Goal: Share content: Distribute website content to other platforms or users

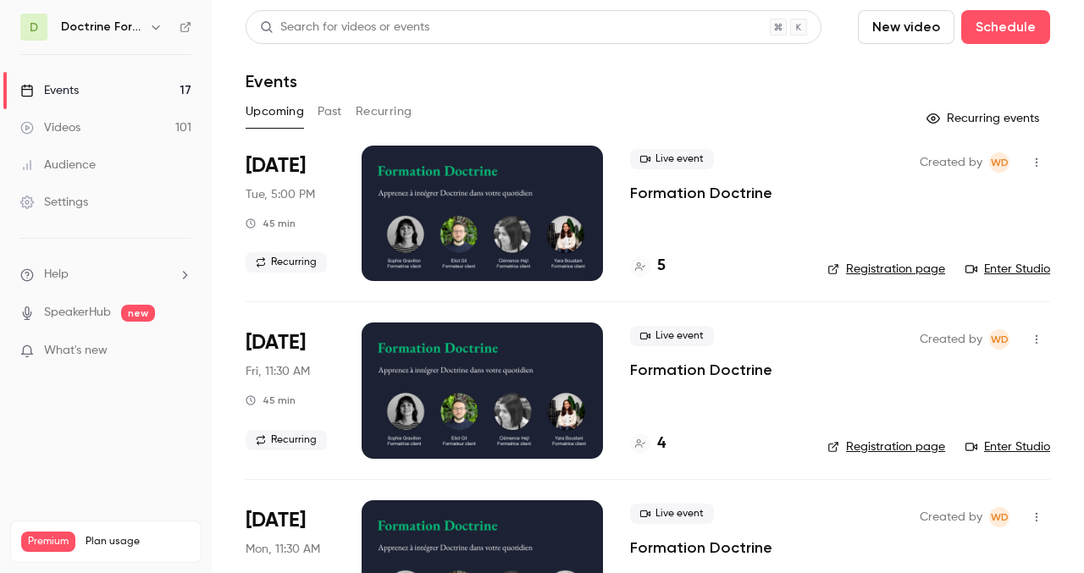
click at [336, 110] on button "Past" at bounding box center [329, 111] width 25 height 27
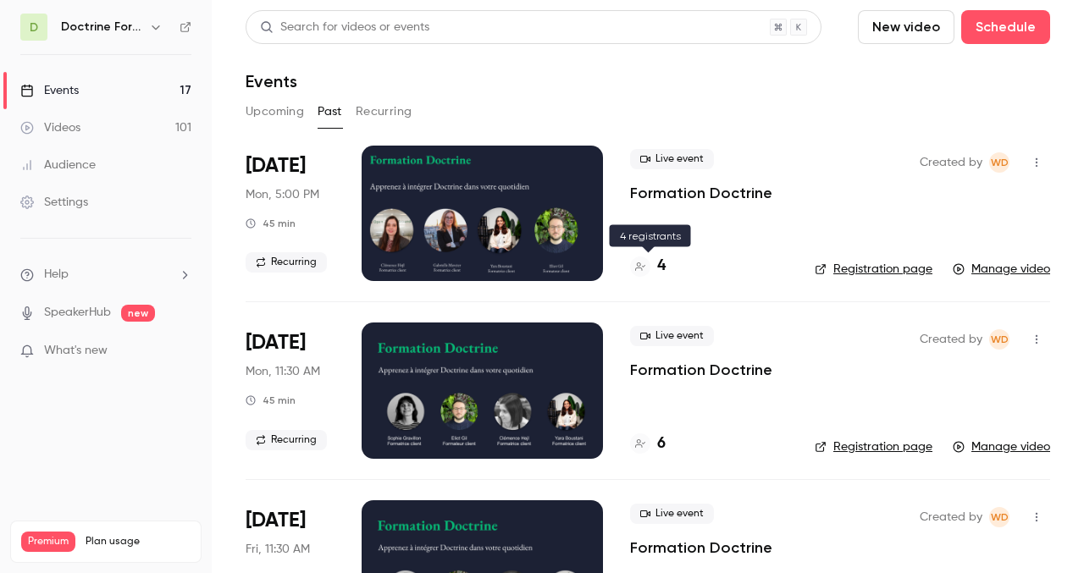
click at [659, 265] on h4 "4" at bounding box center [661, 266] width 8 height 23
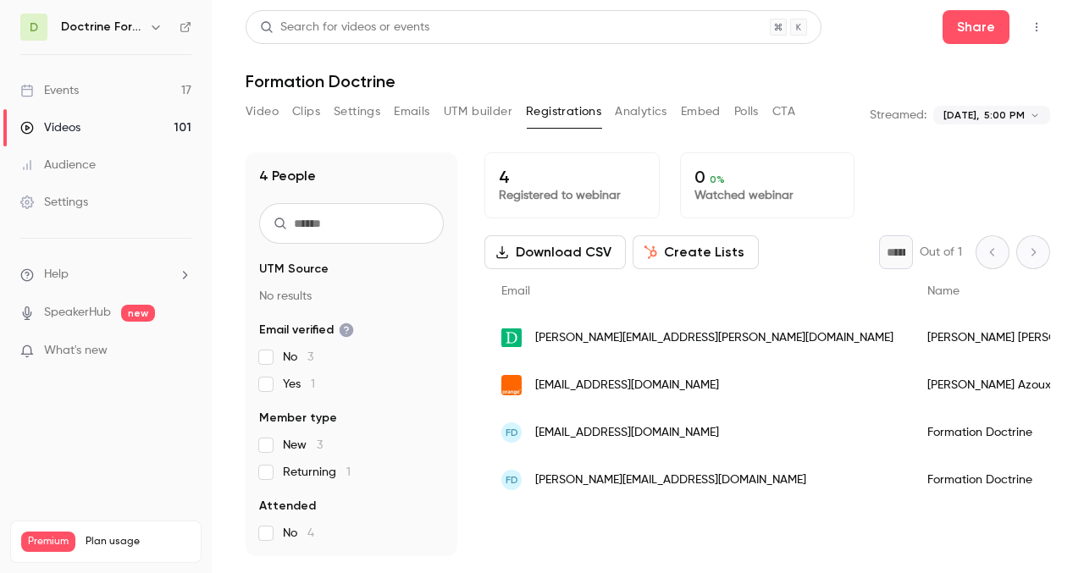
click at [352, 111] on button "Settings" at bounding box center [357, 111] width 47 height 27
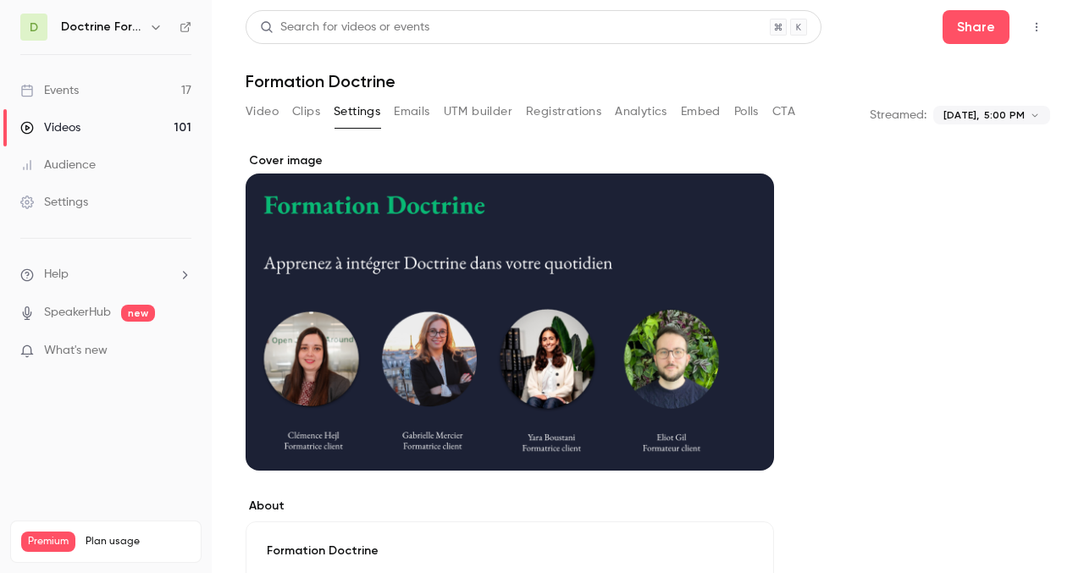
click at [312, 108] on button "Clips" at bounding box center [306, 111] width 28 height 27
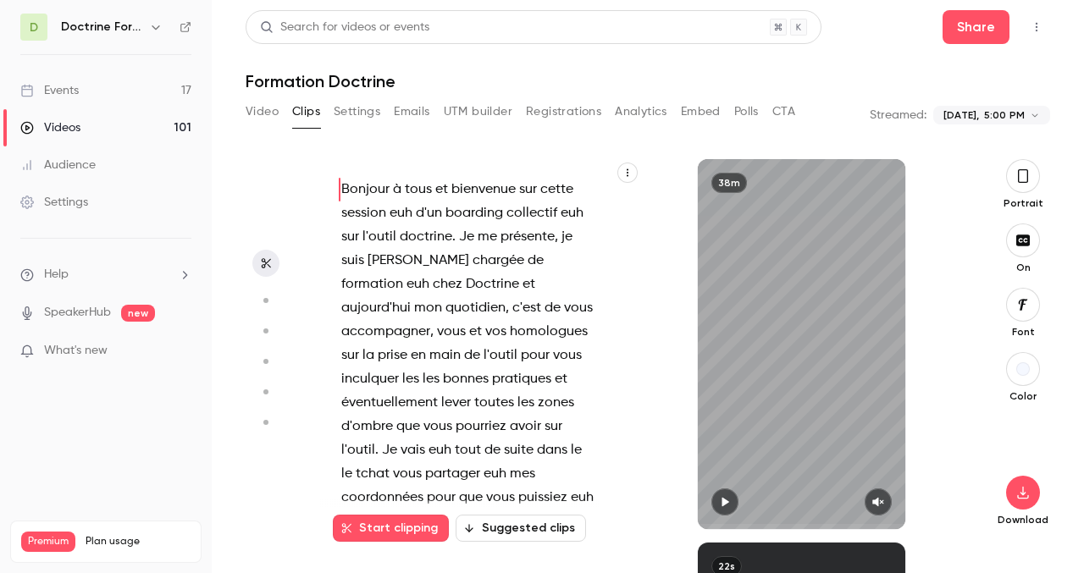
click at [262, 111] on button "Video" at bounding box center [261, 111] width 33 height 27
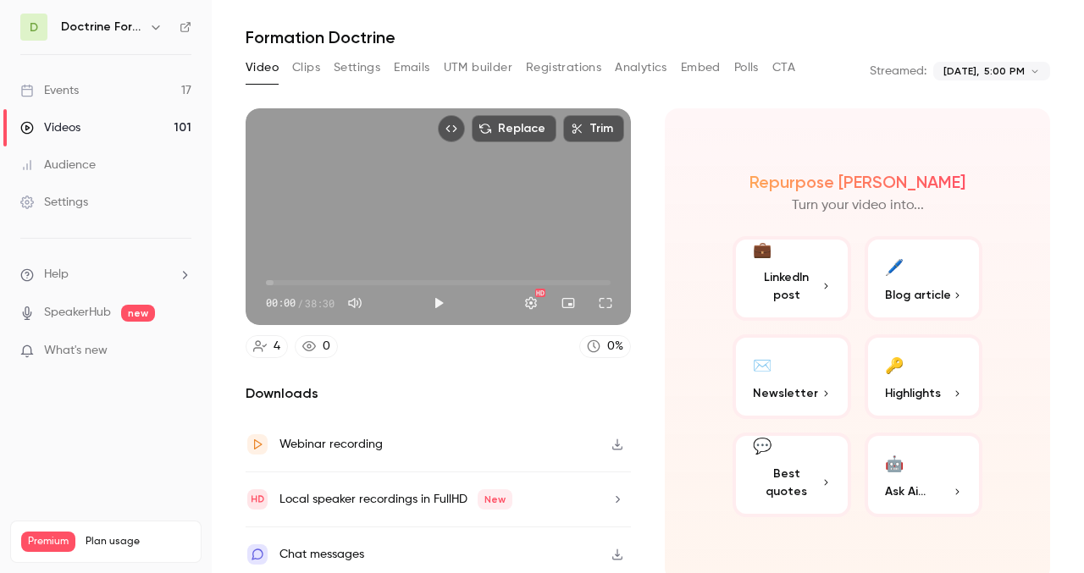
scroll to position [52, 0]
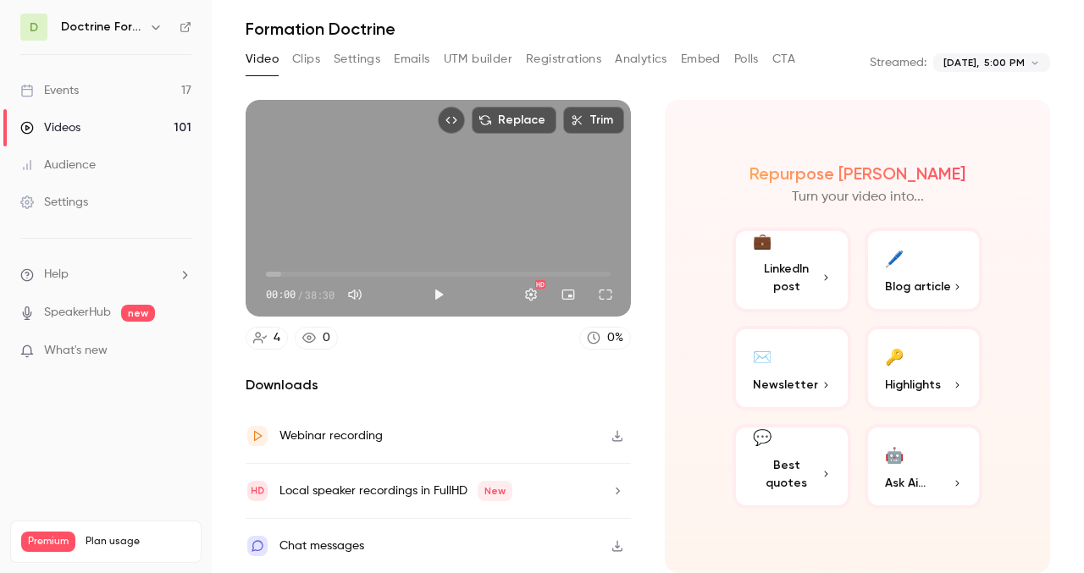
click at [151, 32] on icon "button" at bounding box center [156, 27] width 14 height 14
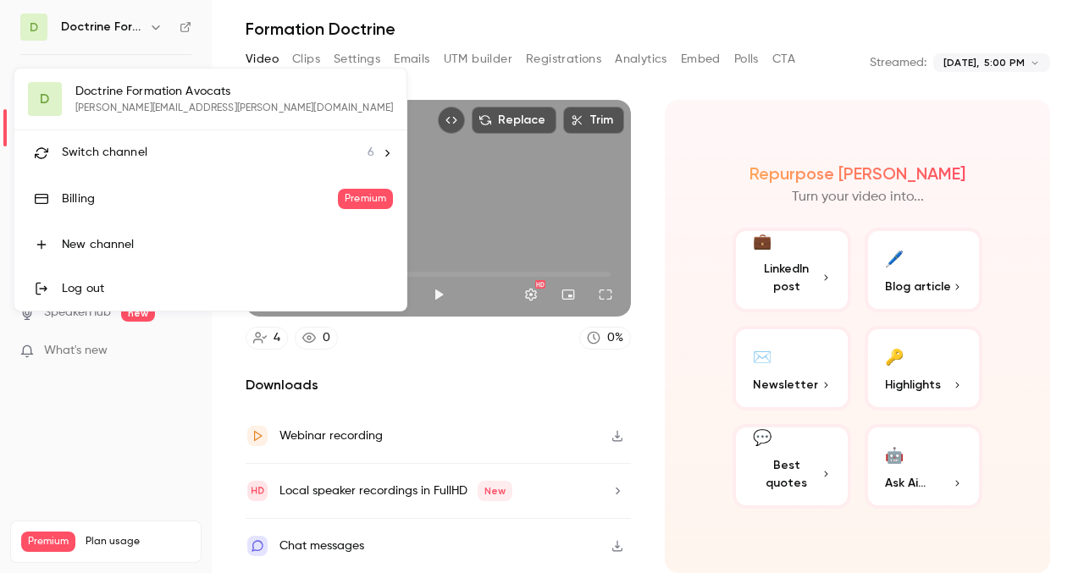
click at [146, 149] on div "Switch channel 6" at bounding box center [218, 153] width 312 height 18
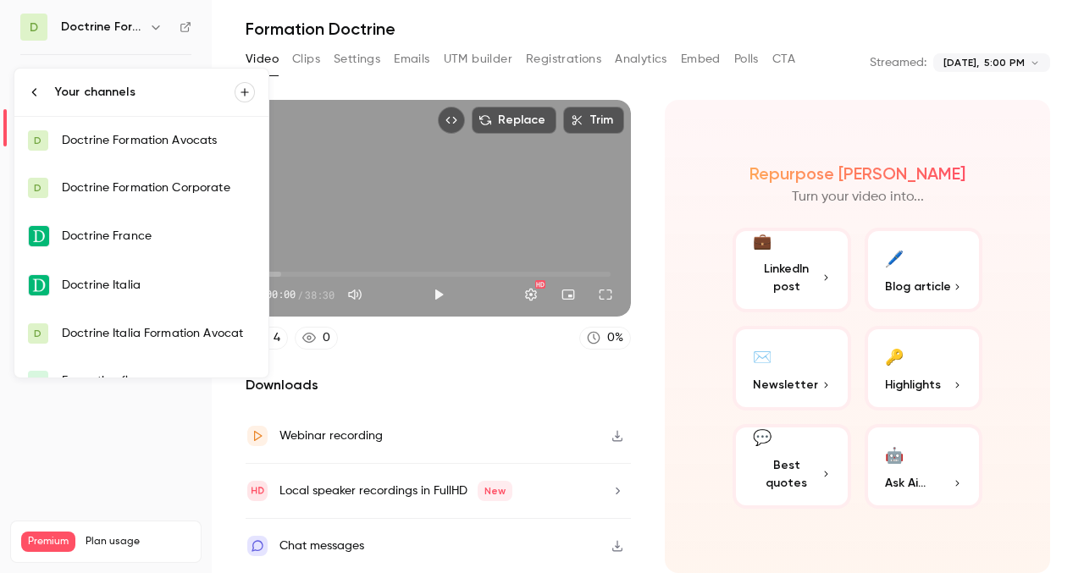
click at [174, 183] on div "Doctrine Formation Corporate" at bounding box center [158, 187] width 193 height 17
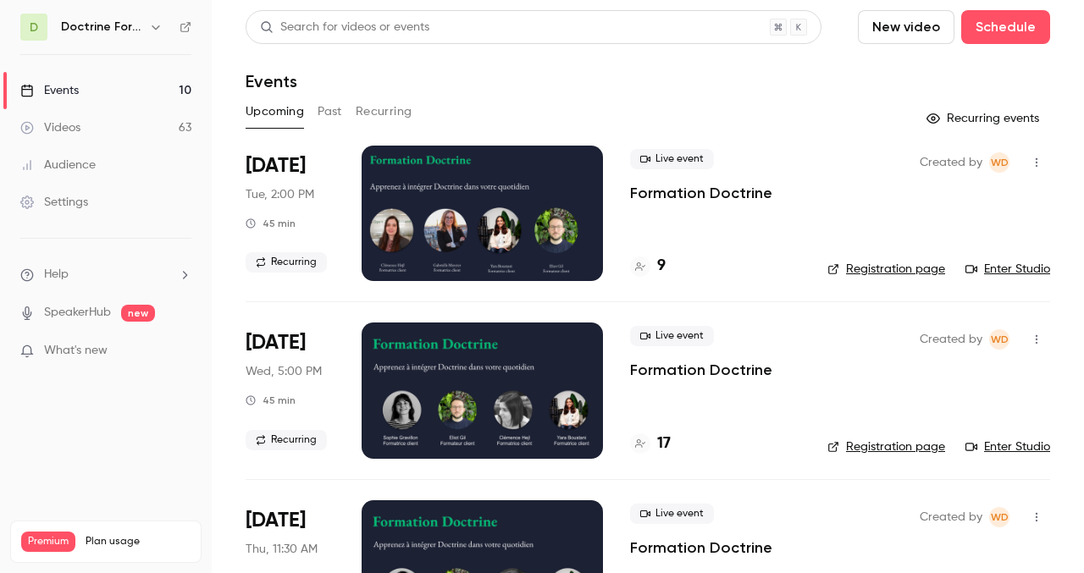
click at [328, 109] on button "Past" at bounding box center [329, 111] width 25 height 27
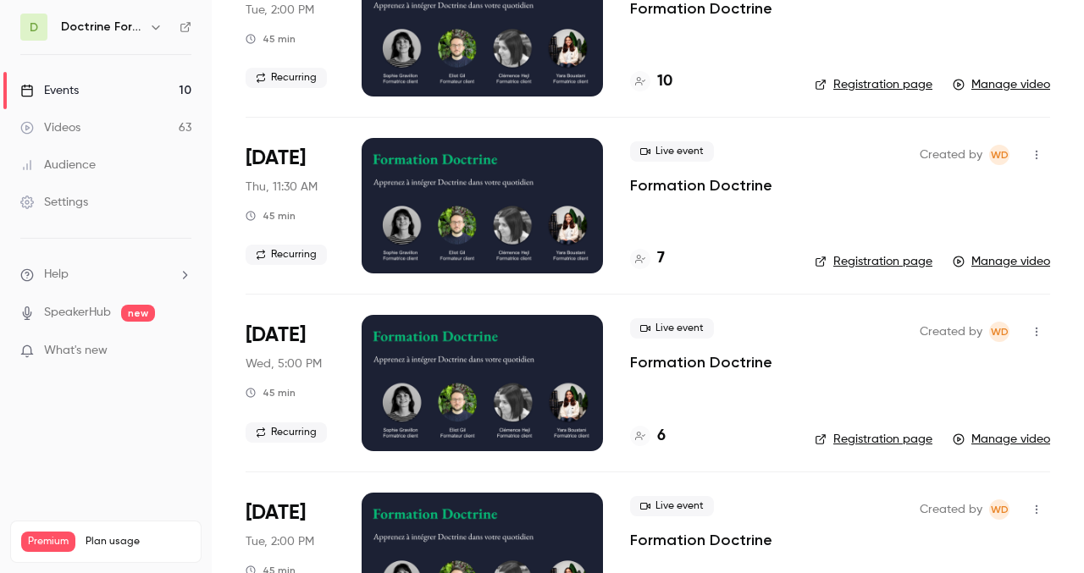
scroll to position [1072, 0]
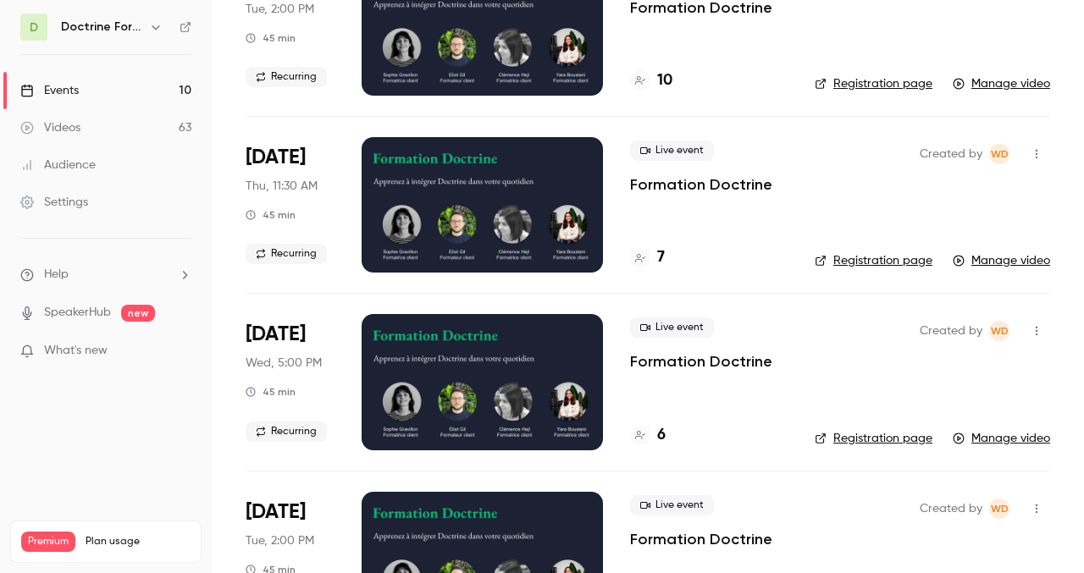
click at [476, 412] on div at bounding box center [481, 381] width 241 height 135
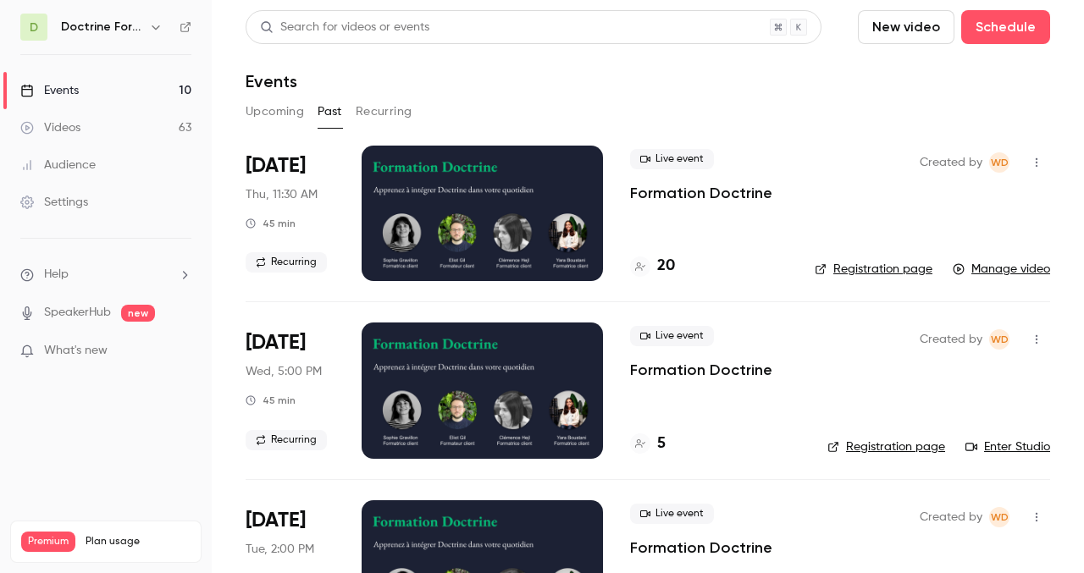
click at [482, 192] on div at bounding box center [481, 213] width 241 height 135
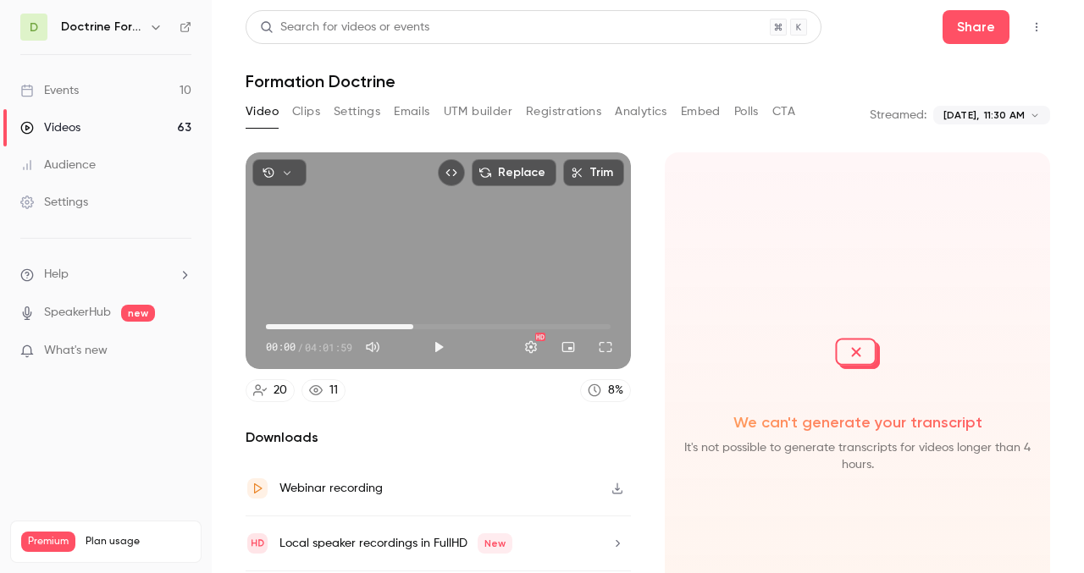
click at [413, 325] on span "01:43:27" at bounding box center [438, 326] width 345 height 27
click at [435, 345] on button "Play" at bounding box center [439, 347] width 34 height 34
click at [472, 325] on span "01:43:28" at bounding box center [438, 326] width 345 height 27
click at [517, 320] on span "02:24:29" at bounding box center [438, 326] width 345 height 27
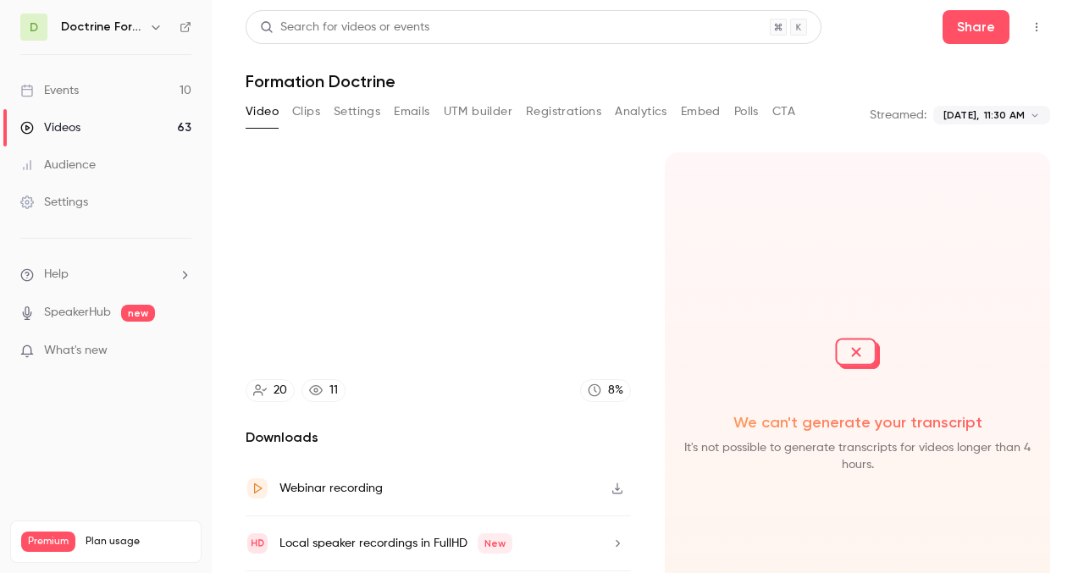
type input "*******"
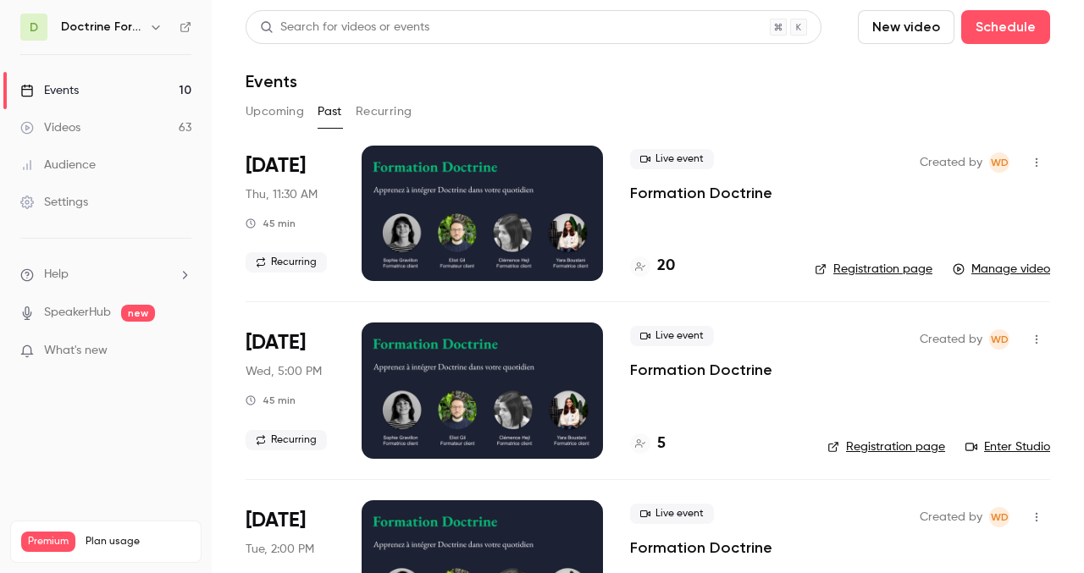
click at [496, 226] on div at bounding box center [481, 213] width 241 height 135
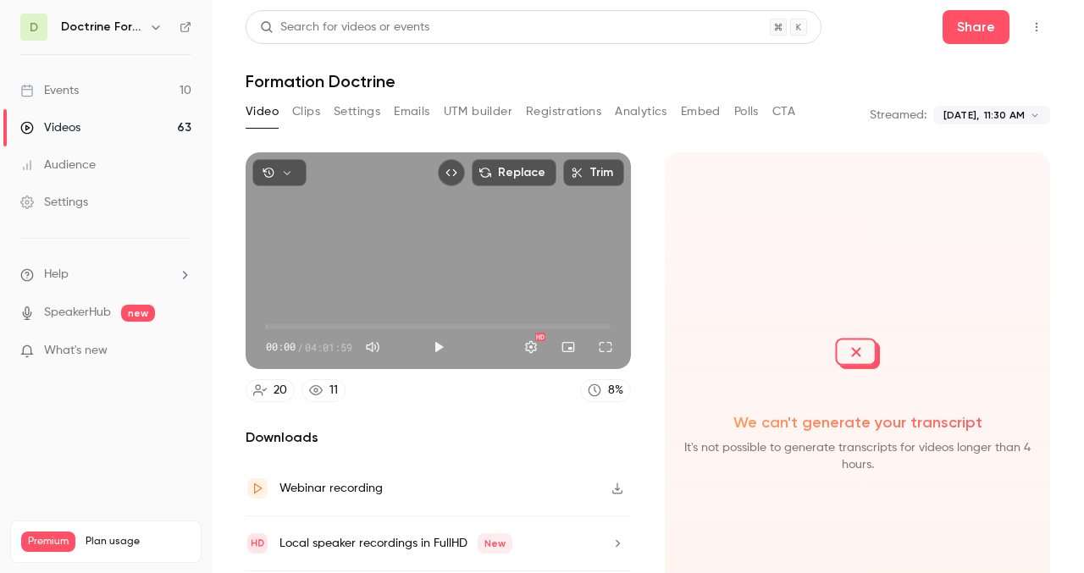
click at [397, 320] on span "00:00" at bounding box center [438, 326] width 345 height 27
type input "******"
click at [439, 321] on span "01:32:09" at bounding box center [438, 326] width 345 height 27
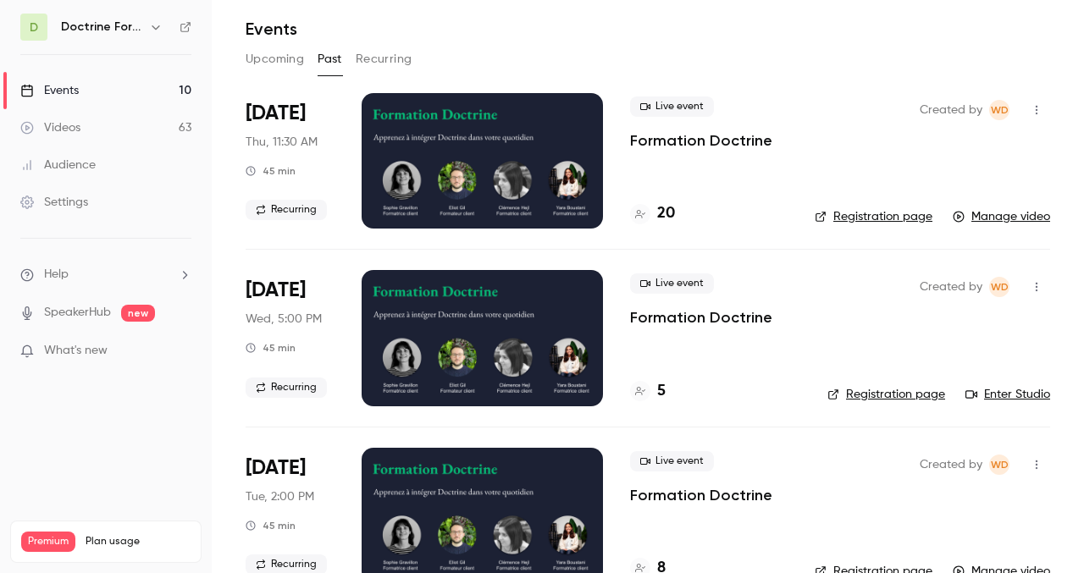
click at [467, 356] on div at bounding box center [481, 337] width 241 height 135
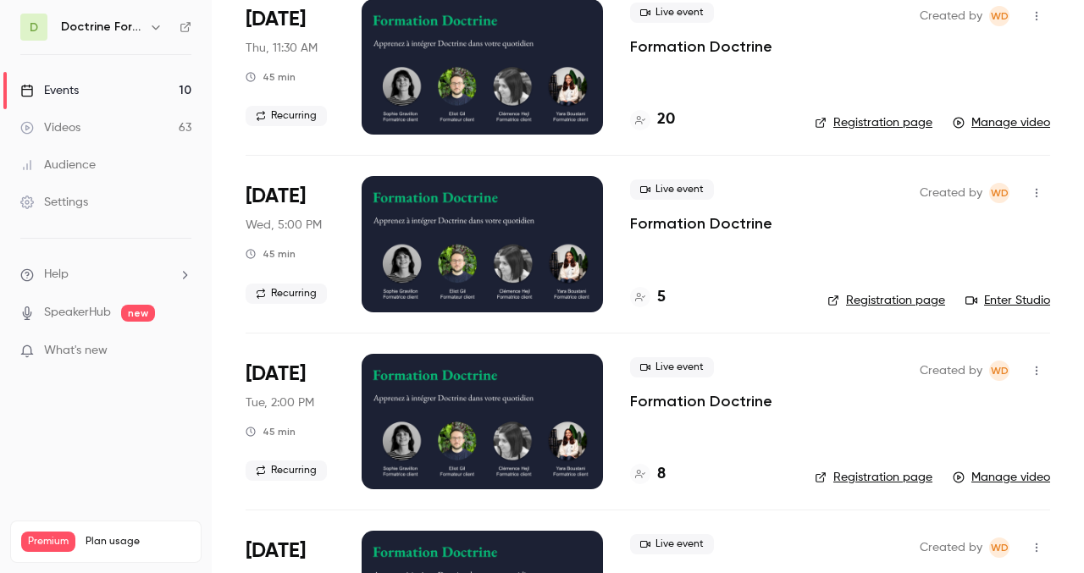
scroll to position [148, 0]
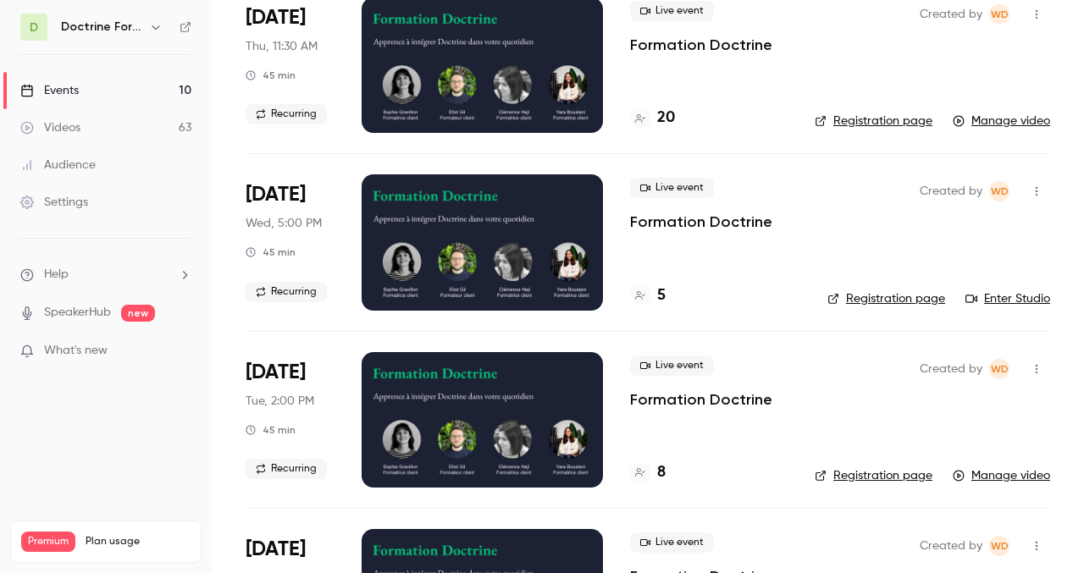
click at [466, 429] on div at bounding box center [481, 419] width 241 height 135
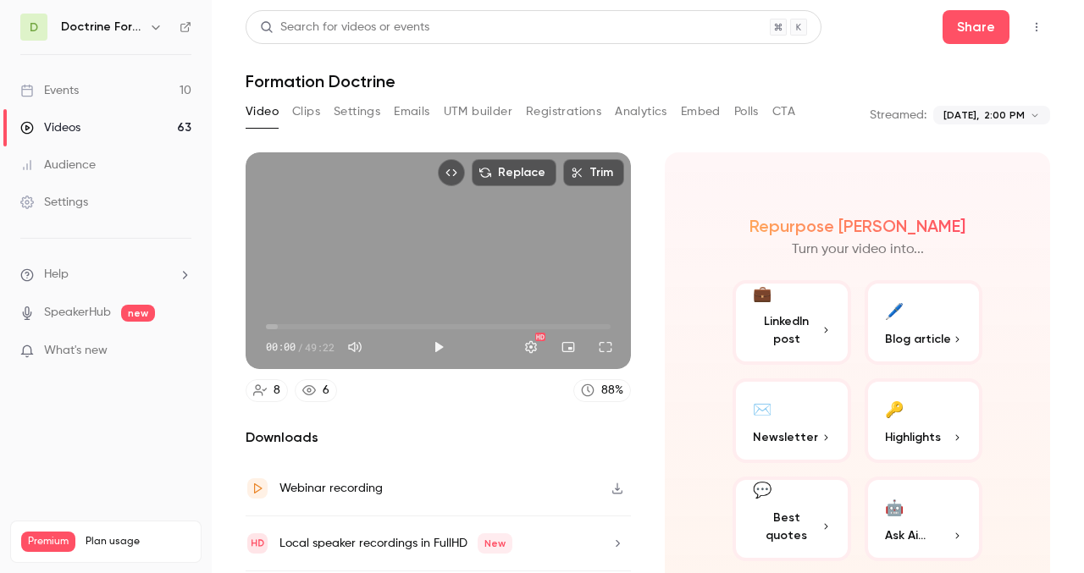
click at [305, 111] on button "Clips" at bounding box center [306, 111] width 28 height 27
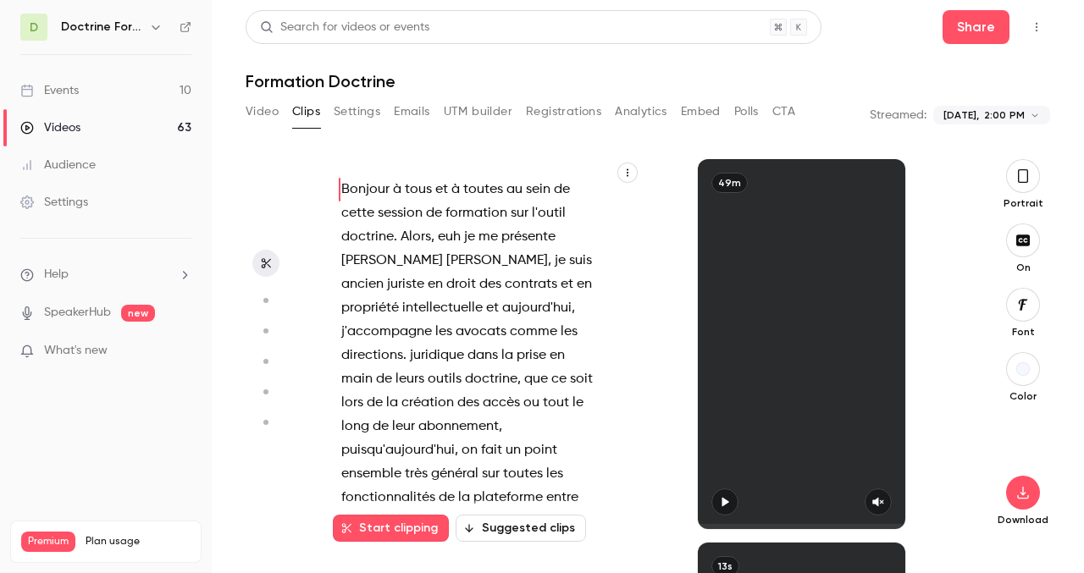
click at [357, 110] on button "Settings" at bounding box center [357, 111] width 47 height 27
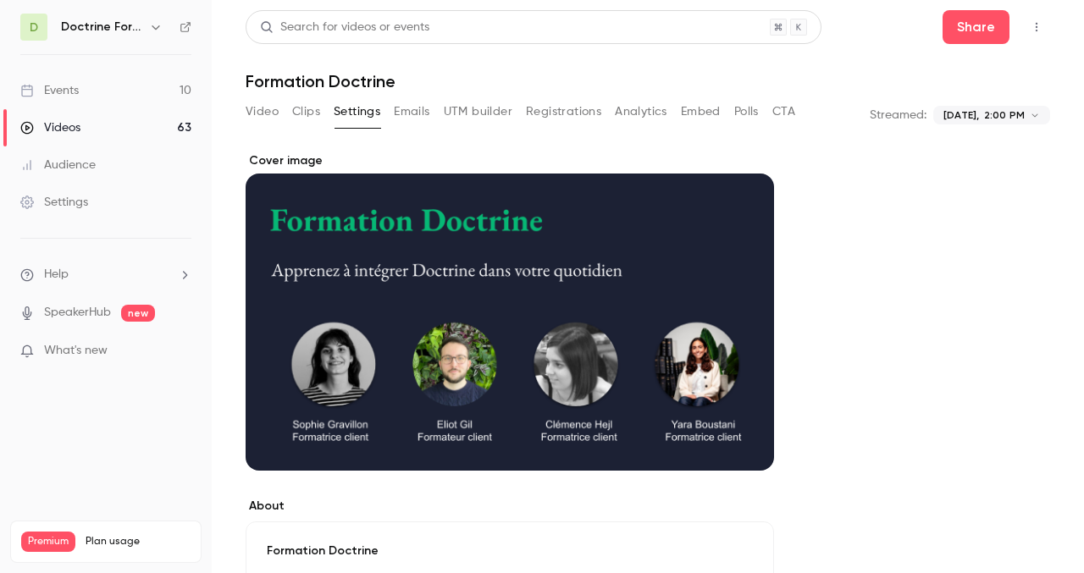
click at [416, 111] on button "Emails" at bounding box center [412, 111] width 36 height 27
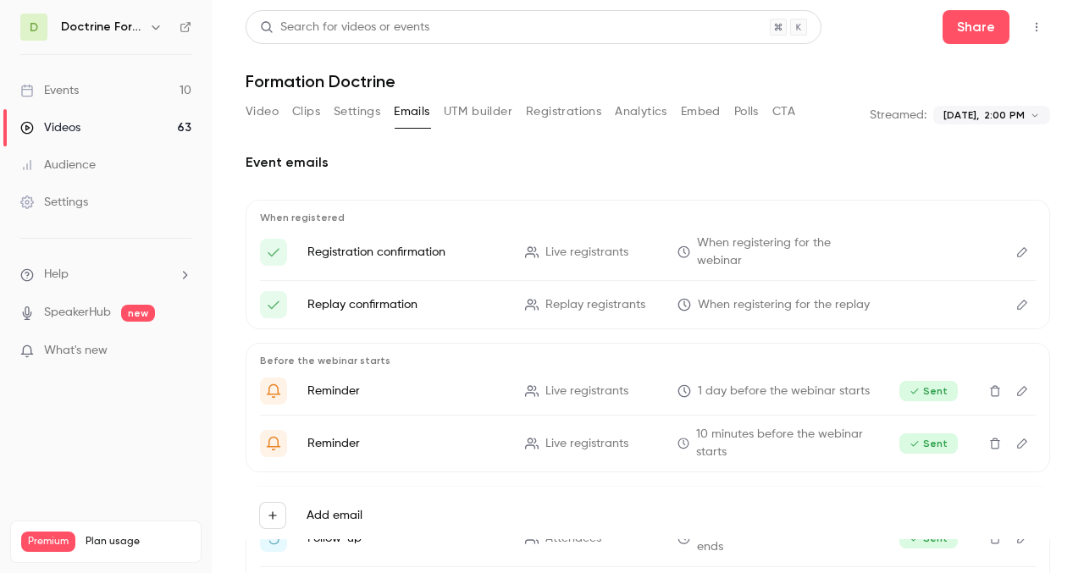
click at [791, 111] on button "CTA" at bounding box center [783, 111] width 23 height 27
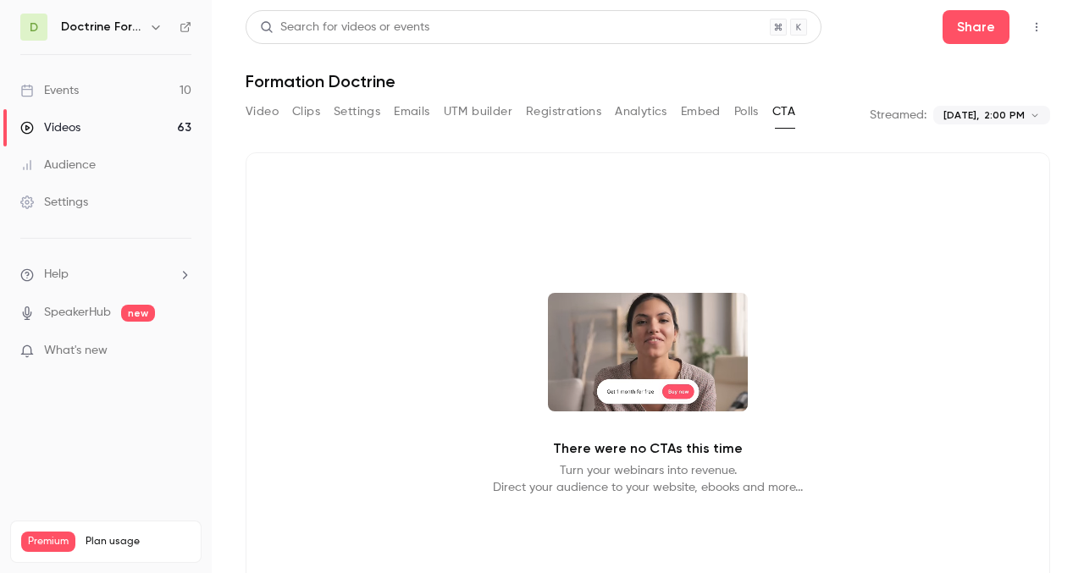
click at [747, 109] on button "Polls" at bounding box center [746, 111] width 25 height 27
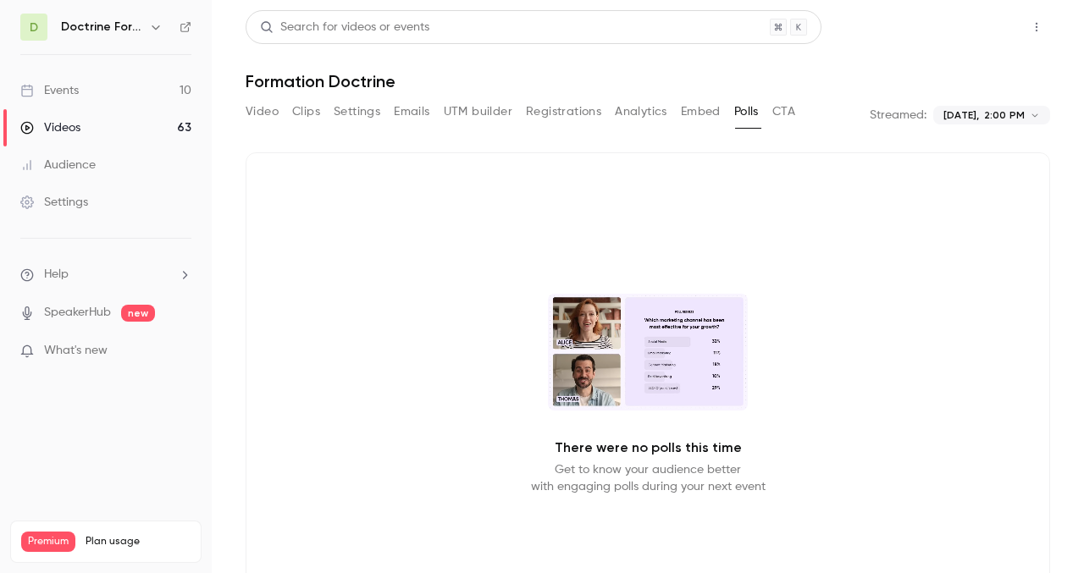
click at [970, 34] on button "Share" at bounding box center [975, 27] width 67 height 34
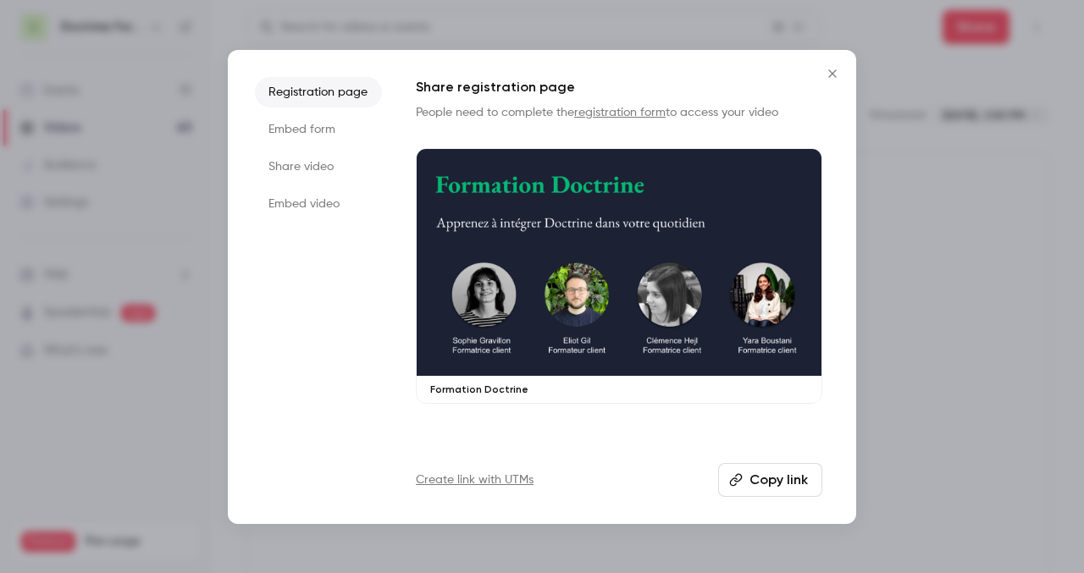
click at [775, 482] on button "Copy link" at bounding box center [770, 480] width 104 height 34
click at [831, 69] on icon "Close" at bounding box center [832, 74] width 20 height 14
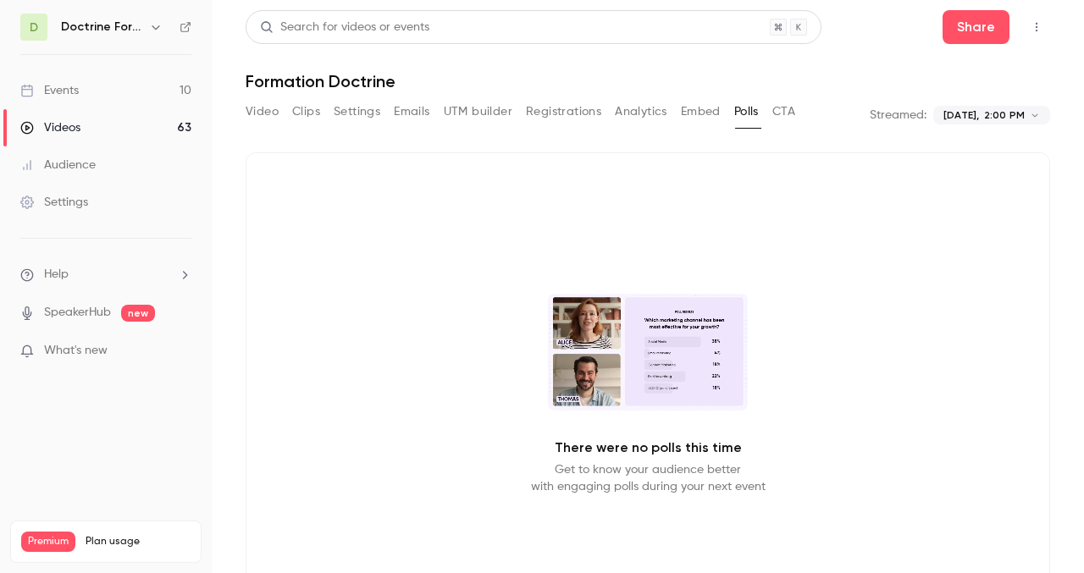
click at [260, 110] on button "Video" at bounding box center [261, 111] width 33 height 27
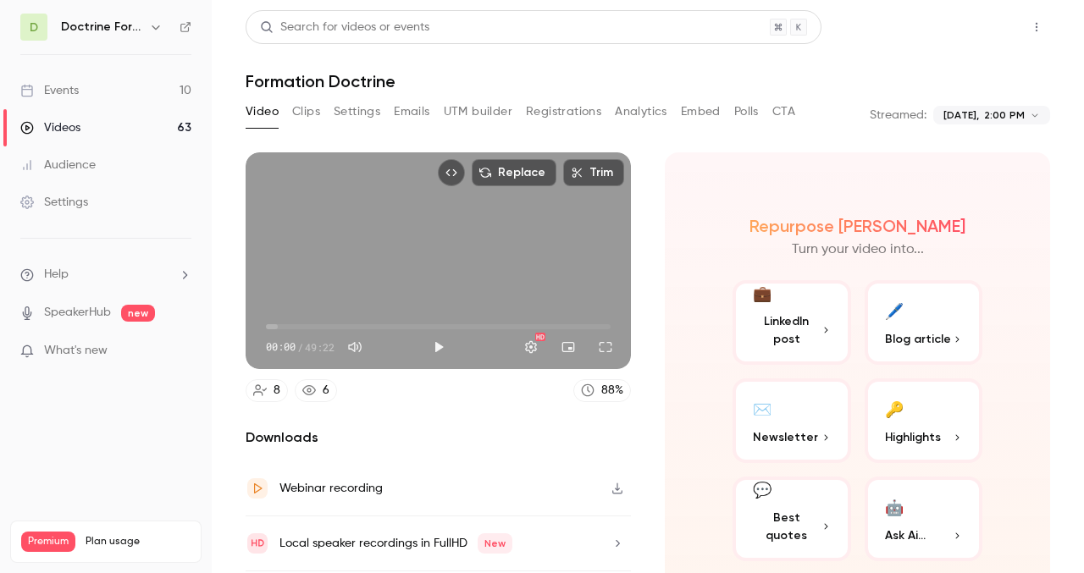
click at [961, 24] on button "Share" at bounding box center [975, 27] width 67 height 34
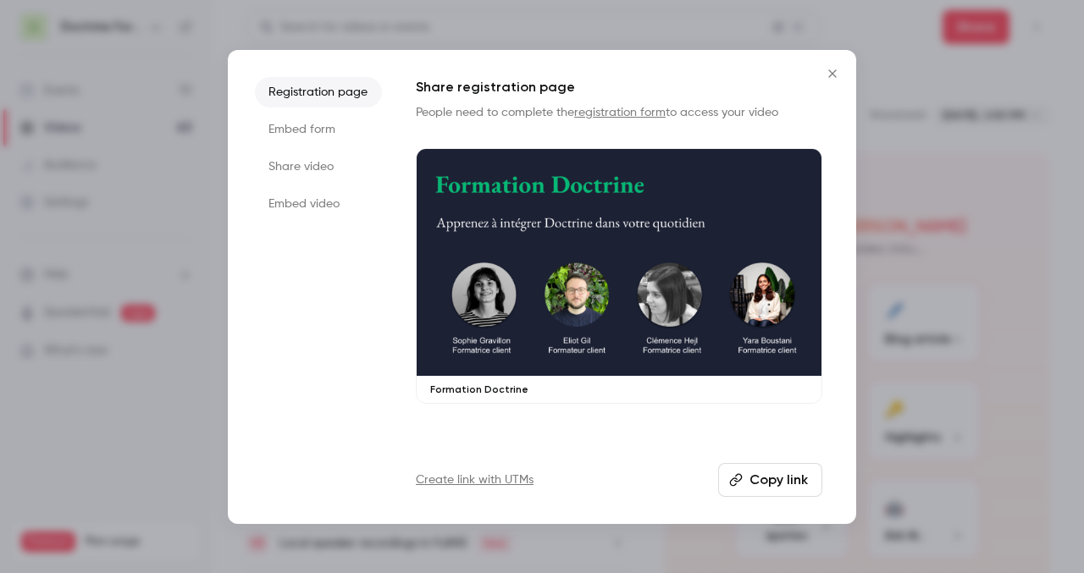
click at [775, 477] on button "Copy link" at bounding box center [770, 480] width 104 height 34
